Goal: Information Seeking & Learning: Learn about a topic

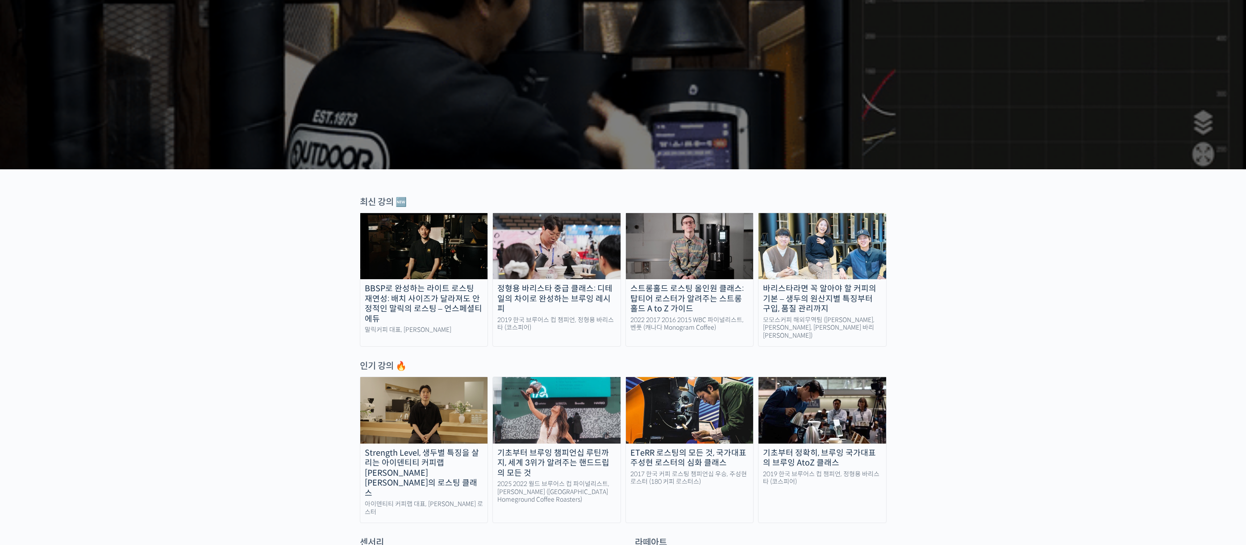
scroll to position [134, 0]
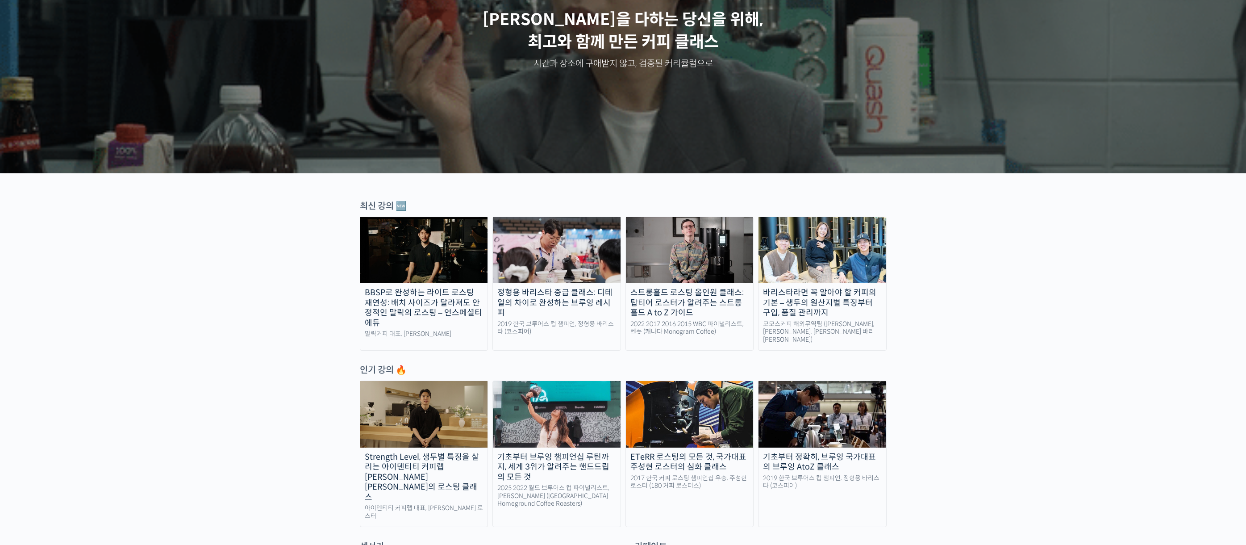
scroll to position [0, 0]
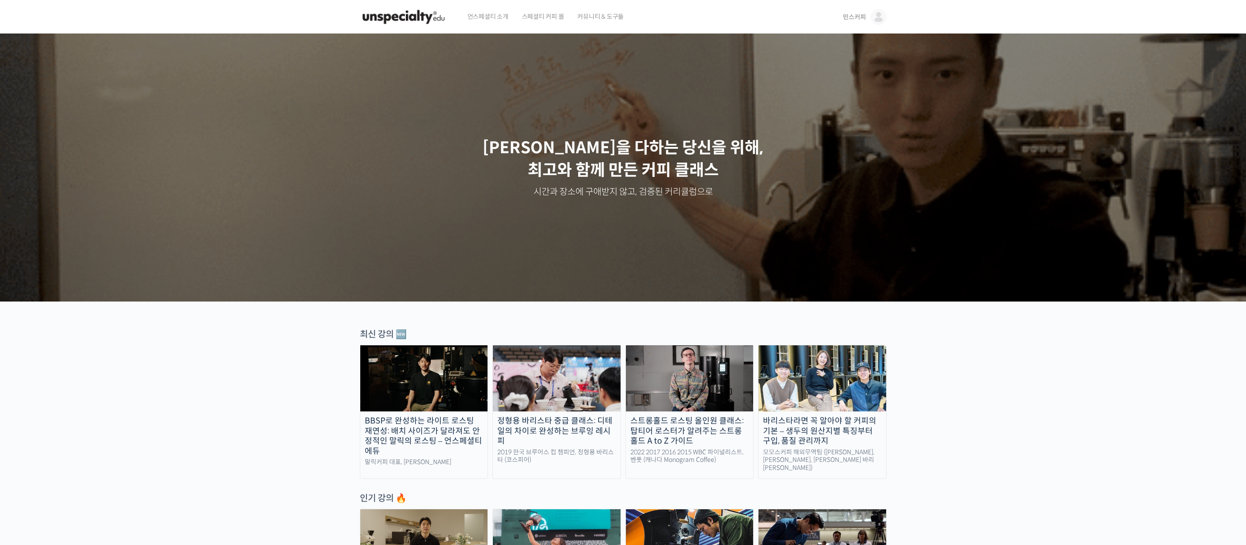
click at [862, 17] on span "민스커피" at bounding box center [854, 17] width 23 height 8
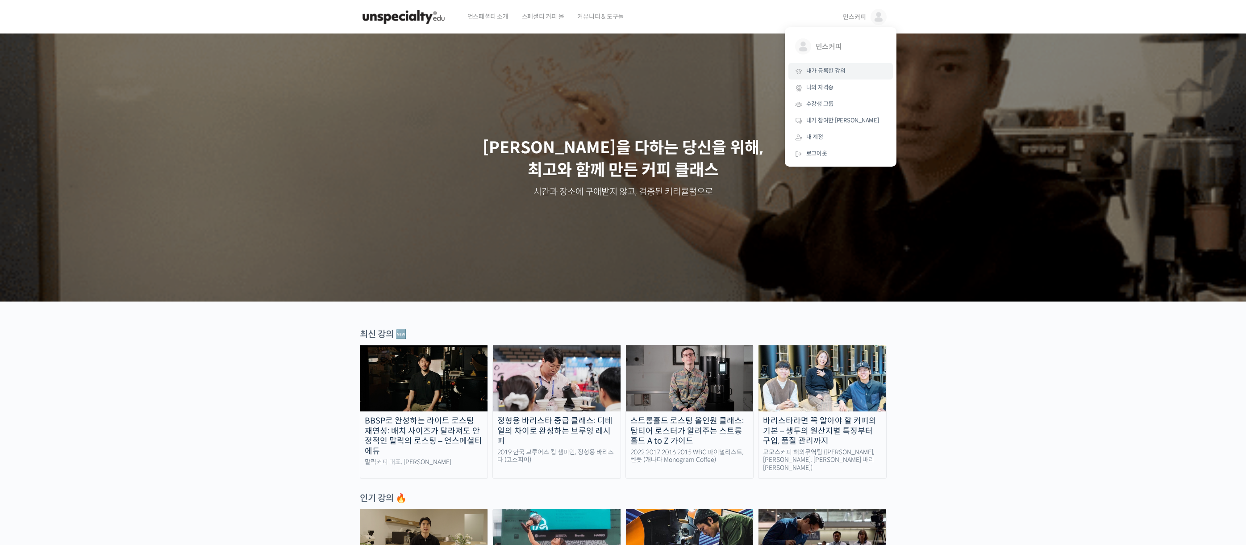
click at [837, 68] on span "내가 등록한 강의" at bounding box center [825, 71] width 39 height 8
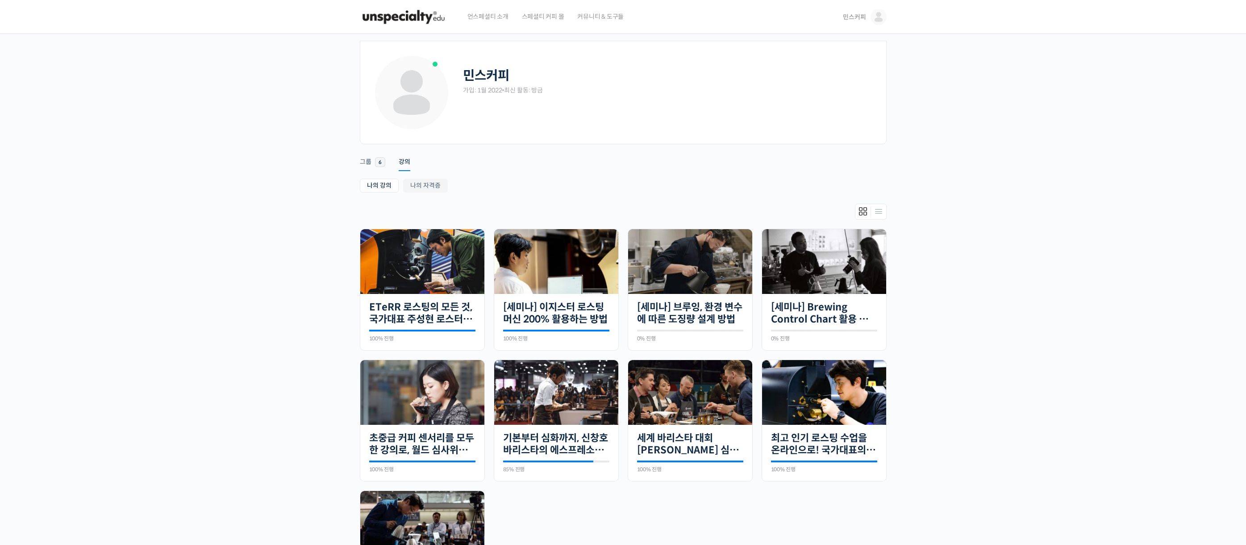
click at [934, 209] on div "민스커피 가입: 1월 2022 • 최신 활동: 방금 Remove Connection Are you sure you want to remove …" at bounding box center [623, 348] width 1246 height 629
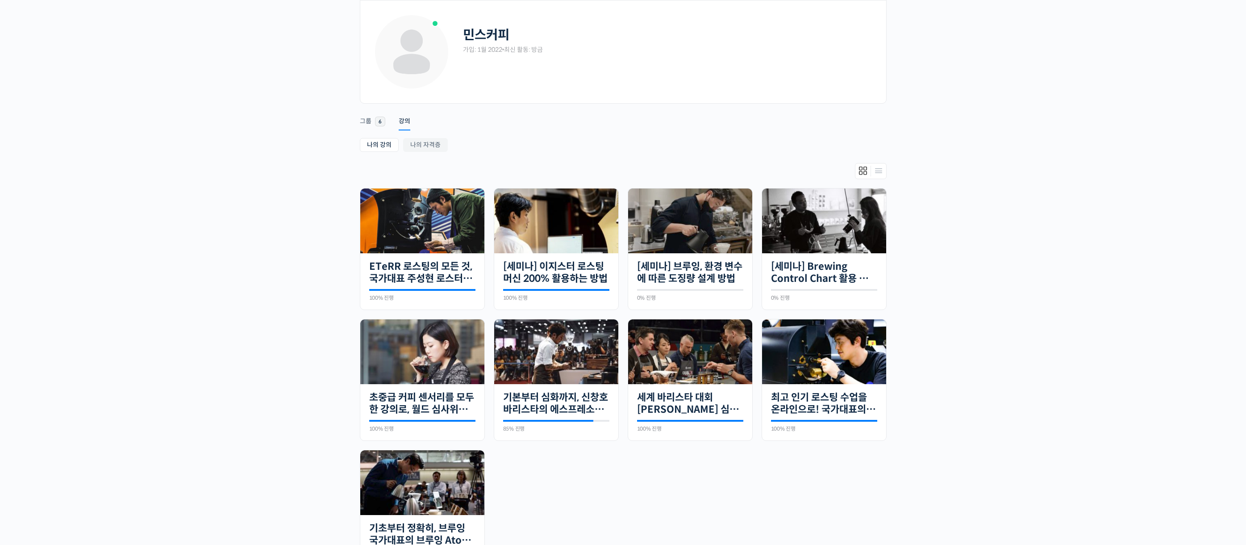
scroll to position [134, 0]
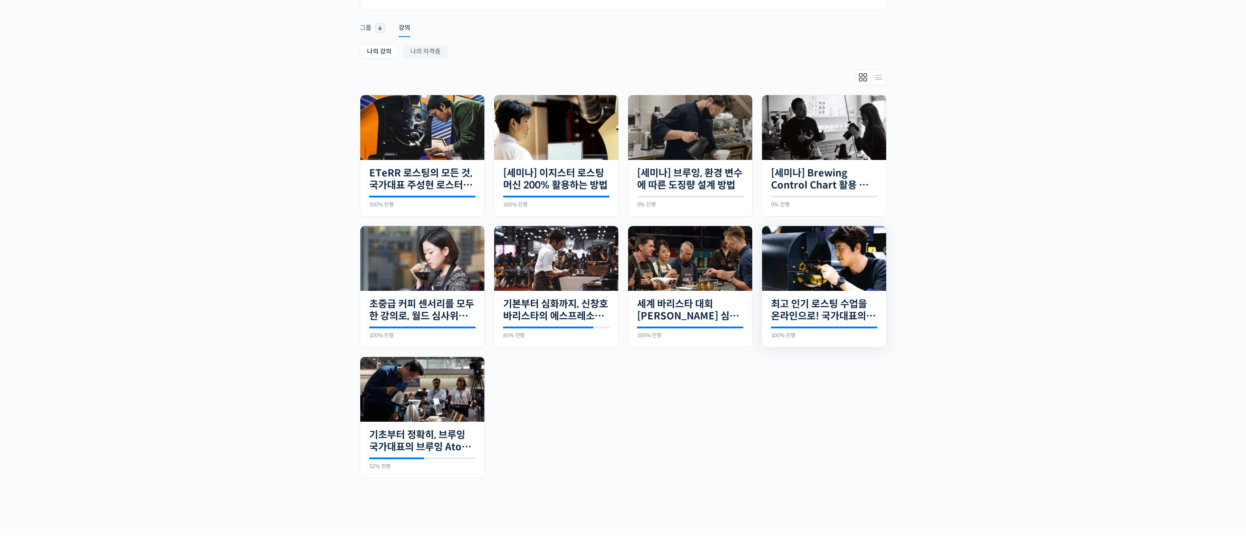
click at [843, 288] on img at bounding box center [824, 258] width 124 height 65
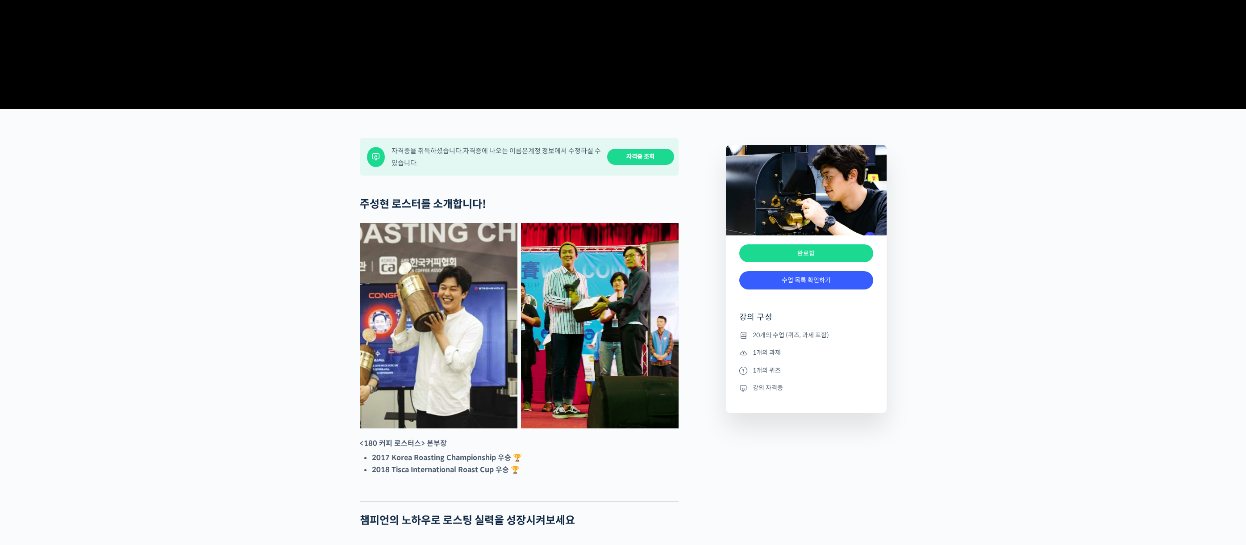
scroll to position [268, 0]
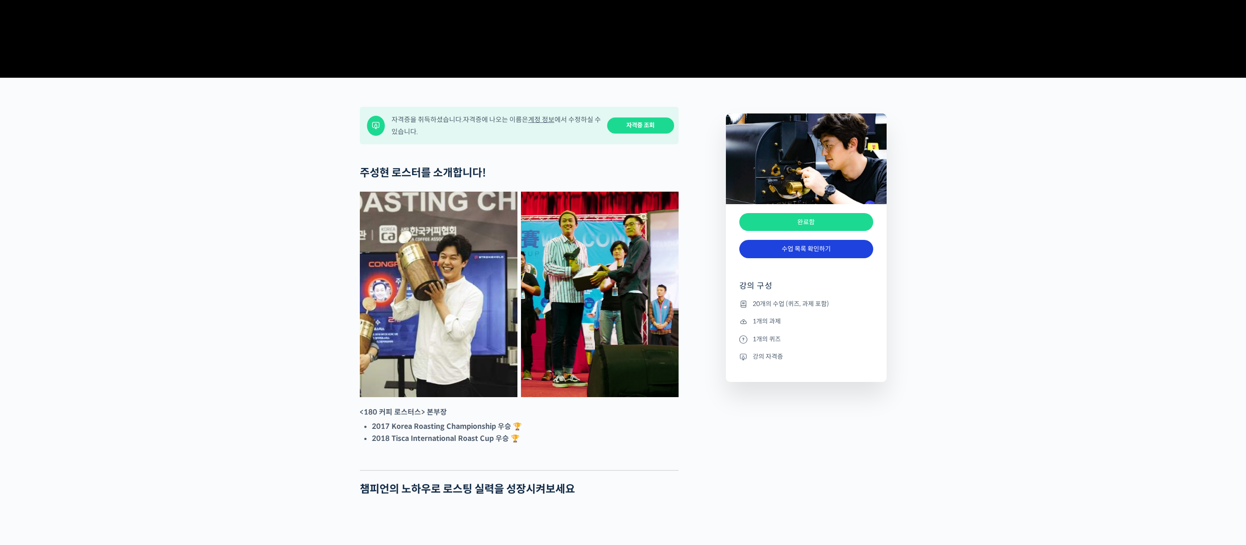
click at [809, 258] on link "수업 목록 확인하기" at bounding box center [806, 249] width 134 height 18
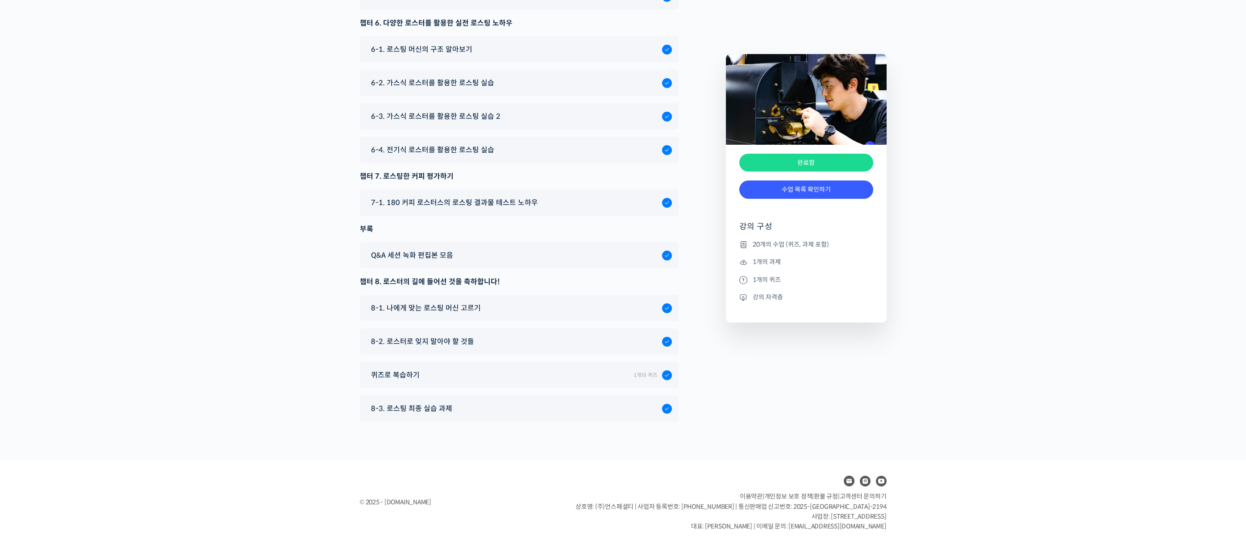
scroll to position [4711, 0]
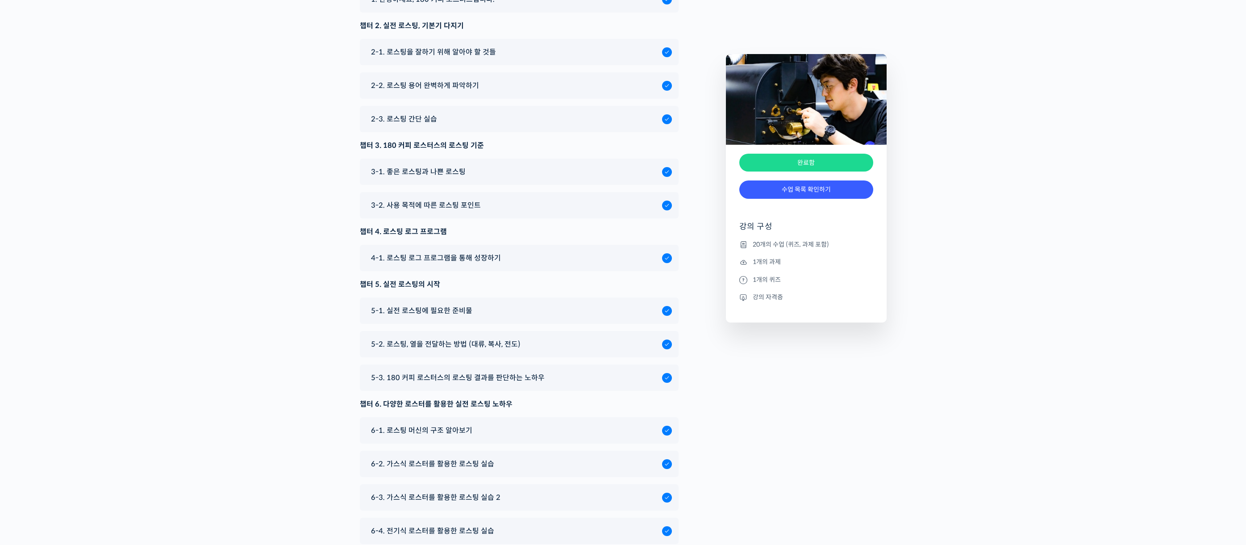
scroll to position [4265, 0]
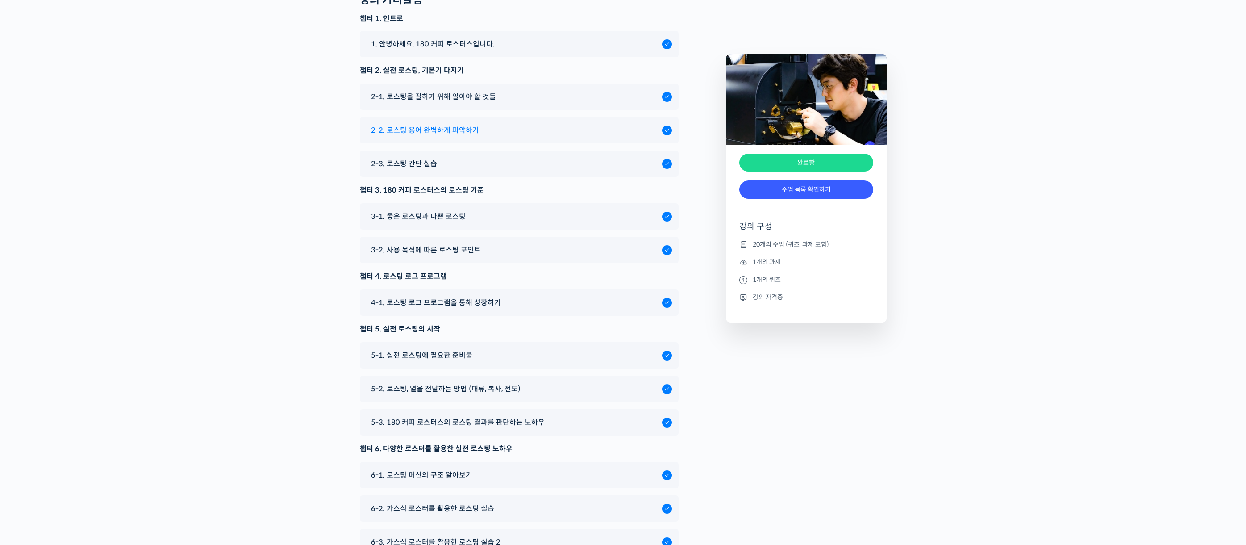
click at [440, 136] on span "2-2. 로스팅 용어 완벽하게 파악하기" at bounding box center [425, 130] width 108 height 12
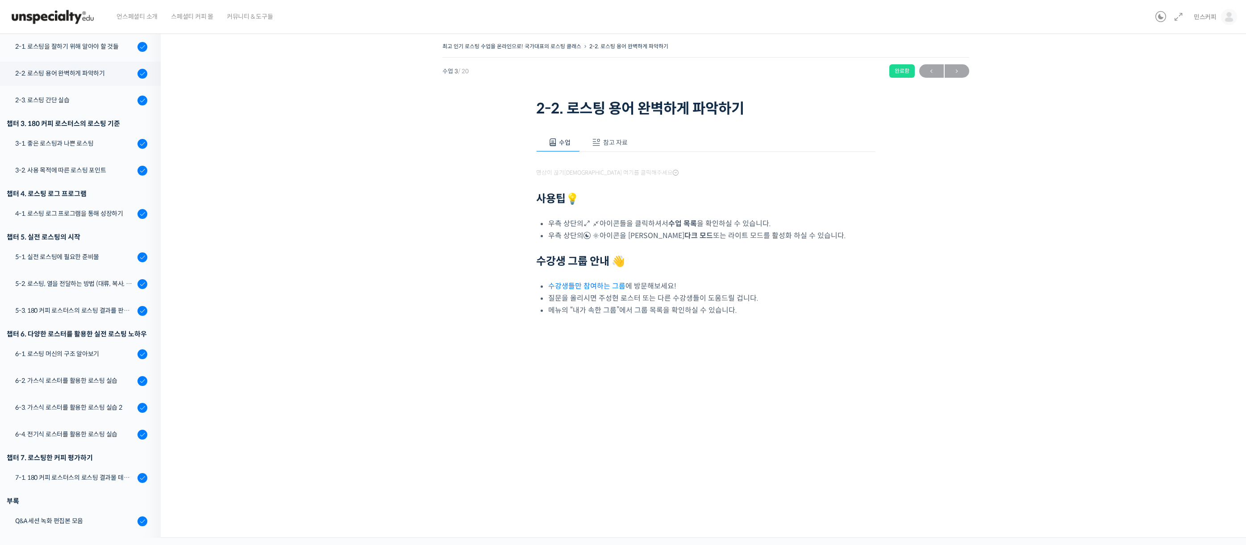
scroll to position [200, 0]
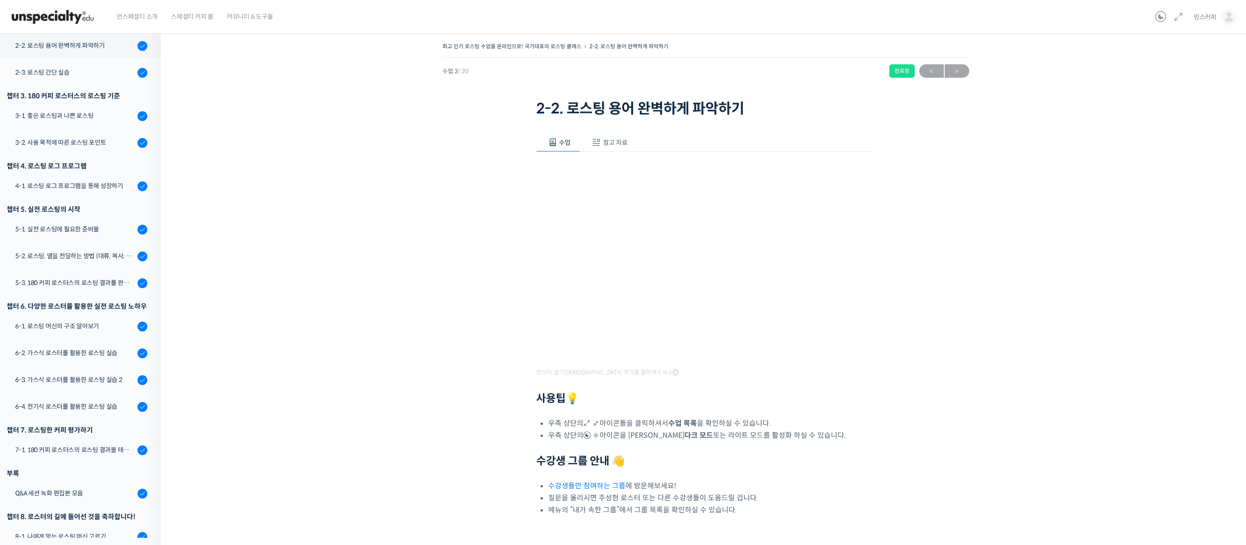
click at [413, 282] on div "최고 인기 로스팅 수업을 온라인으로! 국가대표의 로스팅 클래스 2-2. 로스팅 용어 완벽하게 파악하기 완료함 수업 3 / 20 완료함 ← 이전…" at bounding box center [705, 298] width 1001 height 517
click at [463, 327] on div "최고 인기 로스팅 수업을 온라인으로! 국가대표의 로스팅 클래스 2-2. 로스팅 용어 완벽하게 파악하기 완료함 수업 3 / 20 완료함 ← 이전…" at bounding box center [705, 298] width 1001 height 517
click at [442, 354] on div "최고 인기 로스팅 수업을 온라인으로! 국가대표의 로스팅 클래스 2-2. 로스팅 용어 완벽하게 파악하기 완료함 수업 3 / 20 완료함 ← 이전…" at bounding box center [705, 298] width 1001 height 517
click at [967, 227] on div "최고 인기 로스팅 수업을 온라인으로! 국가대표의 로스팅 클래스 2-2. 로스팅 용어 완벽하게 파악하기 완료함 수업 3 / 20 완료함 ← 이전…" at bounding box center [705, 298] width 1001 height 517
